Goal: Task Accomplishment & Management: Use online tool/utility

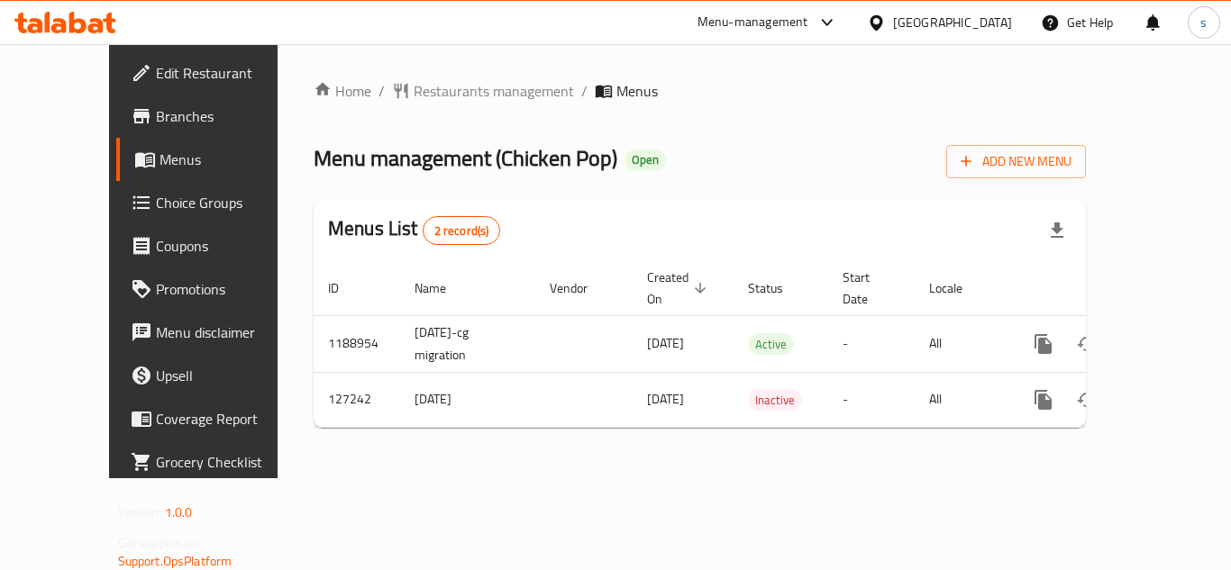
click at [156, 201] on span "Choice Groups" at bounding box center [228, 203] width 144 height 22
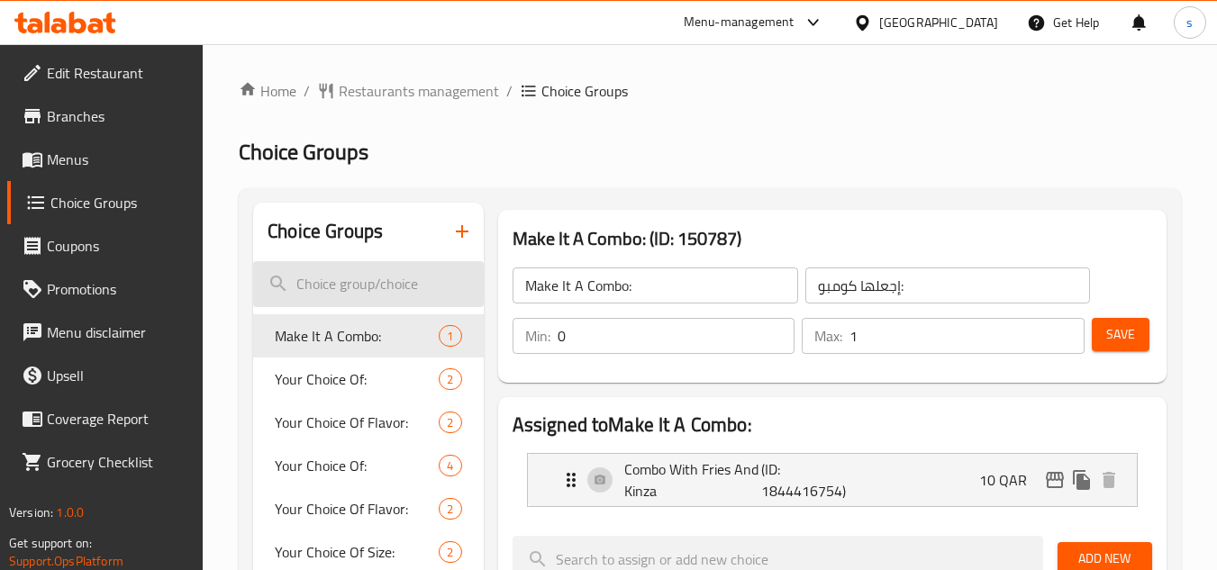
click at [366, 285] on input "search" at bounding box center [368, 284] width 230 height 46
paste input "Selection of sauce included"
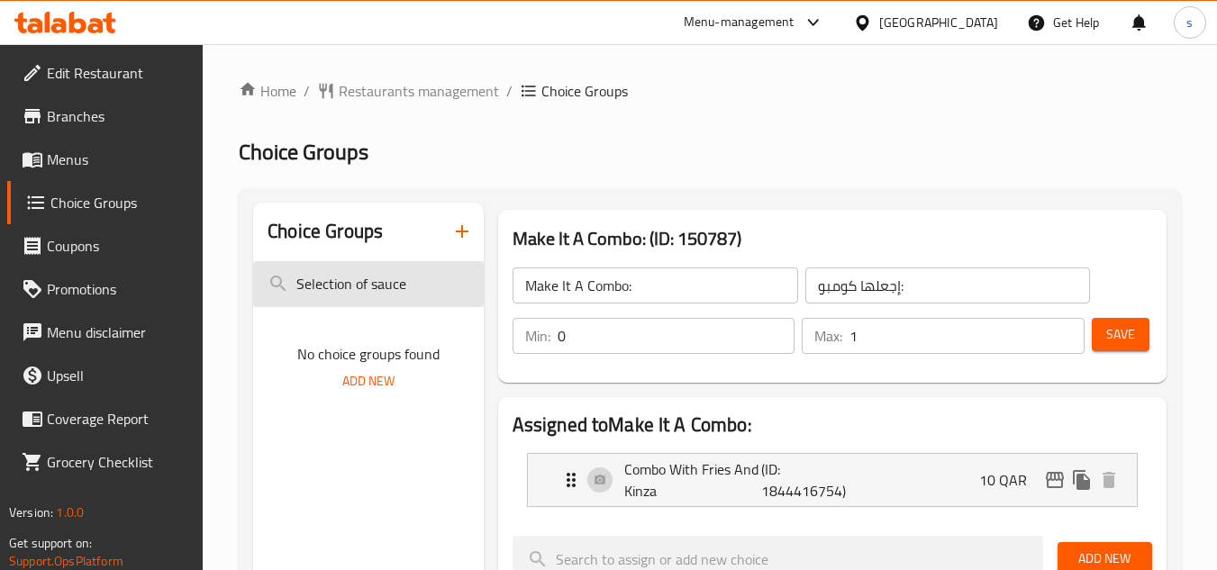
click at [368, 289] on input "Selection of sauce" at bounding box center [368, 284] width 230 height 46
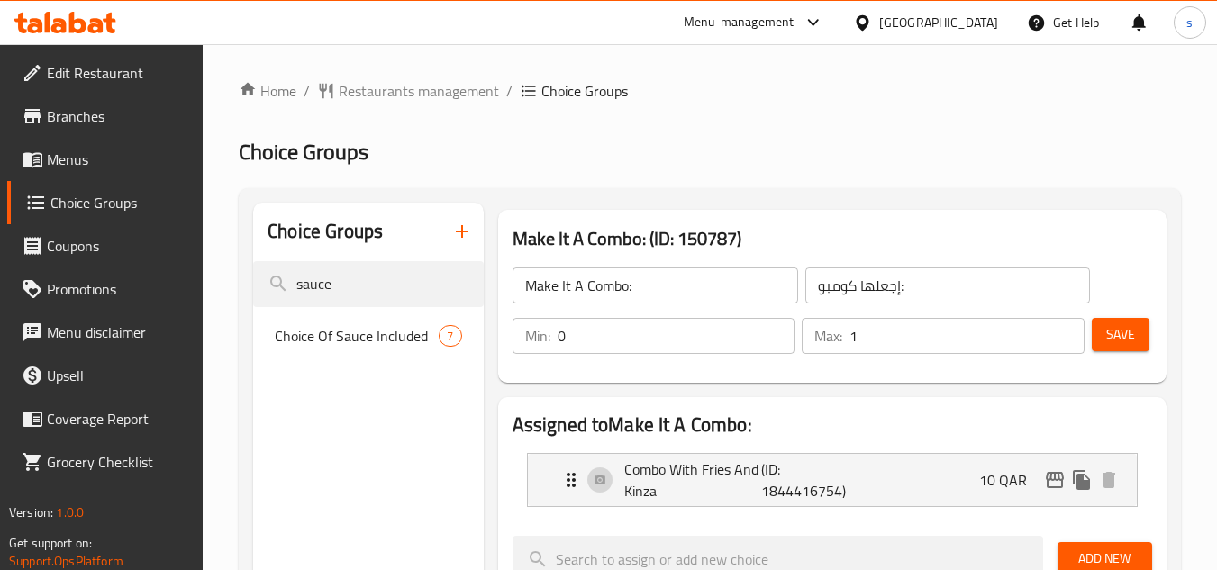
type input "sauce"
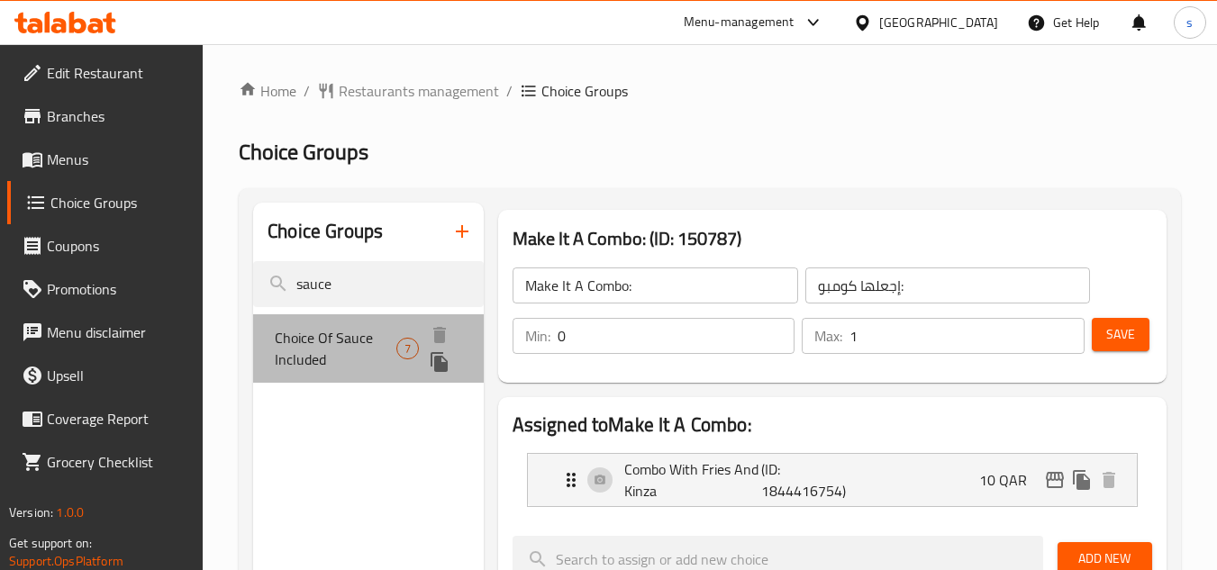
click at [388, 334] on span "Choice Of Sauce Included" at bounding box center [336, 348] width 122 height 43
type input "Choice Of Sauce Included"
type input "اختيار صلصة متضمنة"
type input "1"
